Goal: Task Accomplishment & Management: Manage account settings

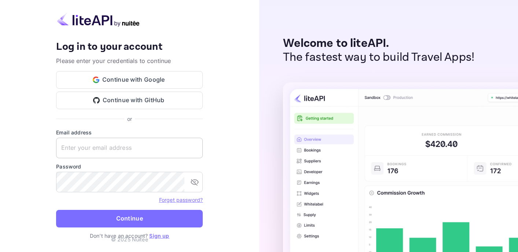
click at [93, 150] on input "text" at bounding box center [129, 148] width 147 height 21
paste input "developer@vibestraveleg.com"
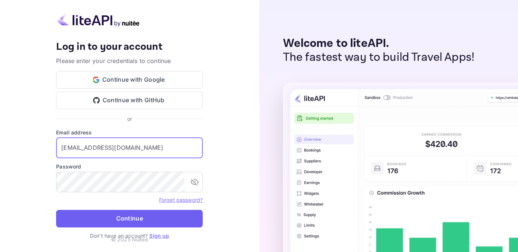
type input "developer@vibestraveleg.com"
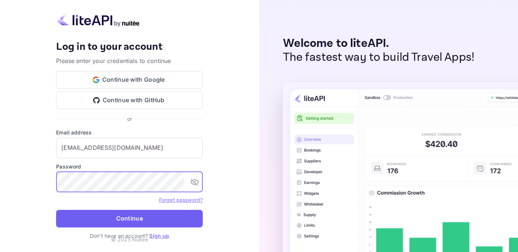
click at [159, 214] on button "Continue" at bounding box center [129, 219] width 147 height 18
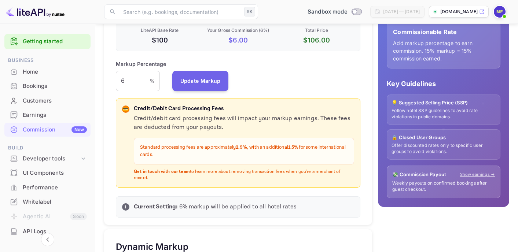
scroll to position [170, 0]
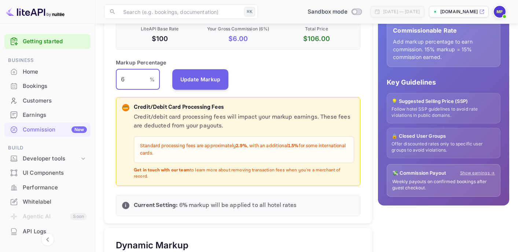
click at [125, 82] on input "6" at bounding box center [133, 79] width 34 height 21
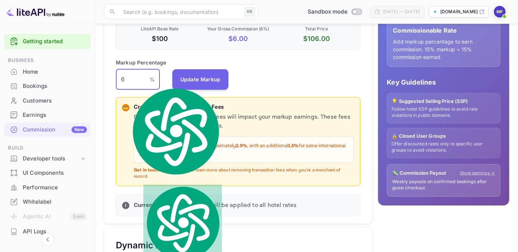
type input "3"
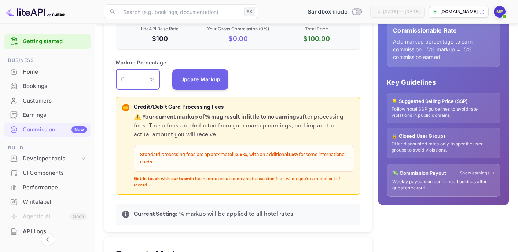
type input "2"
type input "3"
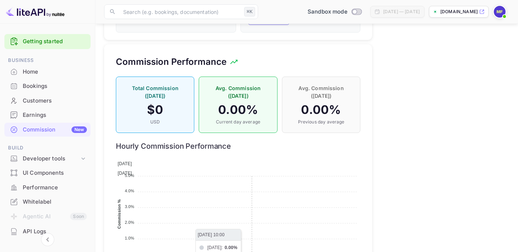
scroll to position [545, 0]
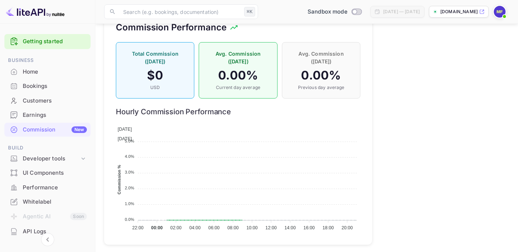
type input "2"
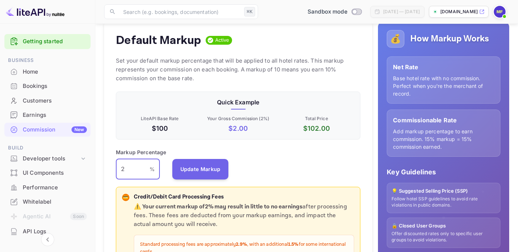
scroll to position [80, 0]
click at [272, 162] on div "Markup Percentage 2 % ​ Update Markup" at bounding box center [238, 164] width 244 height 31
click at [130, 168] on input "2" at bounding box center [133, 169] width 34 height 21
type textarea "2"
click at [130, 168] on input "2" at bounding box center [133, 169] width 34 height 21
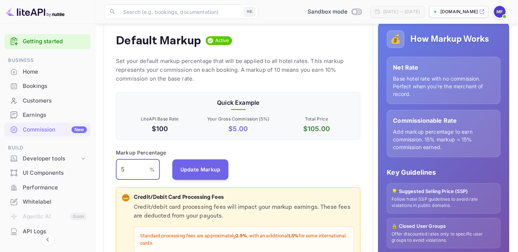
type input "5"
click at [319, 172] on div "Markup Percentage 5 % ​ Update Markup" at bounding box center [238, 164] width 244 height 31
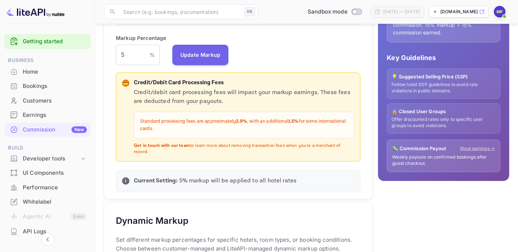
scroll to position [0, 0]
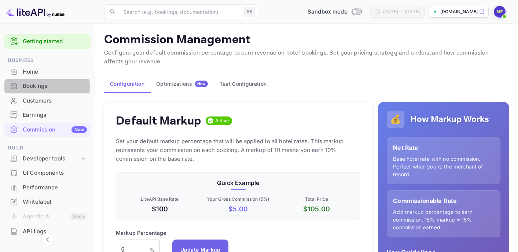
click at [32, 86] on div "Bookings" at bounding box center [55, 86] width 64 height 8
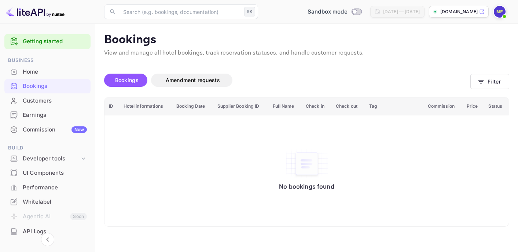
click at [483, 12] on icon at bounding box center [481, 11] width 5 height 5
click at [41, 73] on div "Home" at bounding box center [55, 72] width 64 height 8
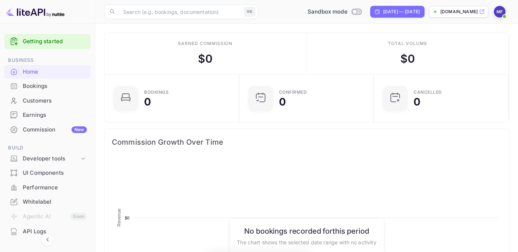
scroll to position [119, 130]
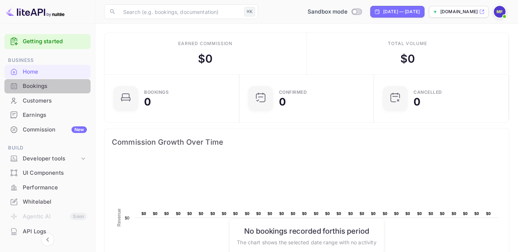
click at [48, 91] on div "Bookings" at bounding box center [47, 86] width 86 height 14
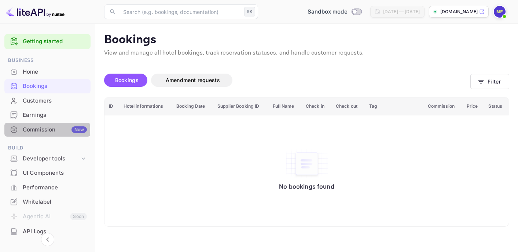
click at [45, 130] on div "Commission New" at bounding box center [55, 130] width 64 height 8
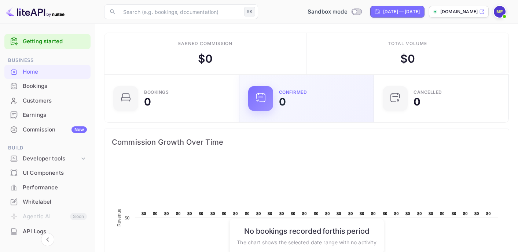
scroll to position [119, 130]
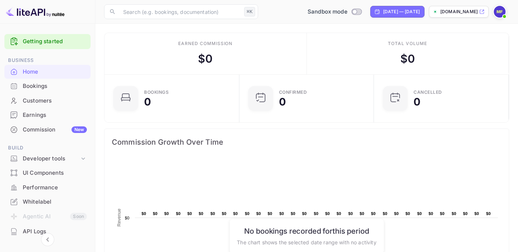
click at [49, 202] on div "Whitelabel" at bounding box center [55, 202] width 64 height 8
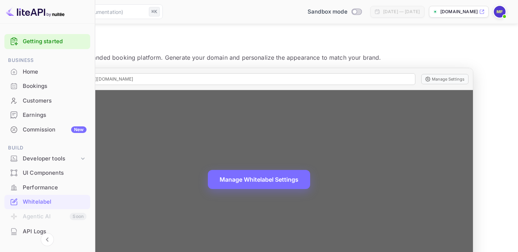
scroll to position [25, 0]
